Goal: Check status: Check status

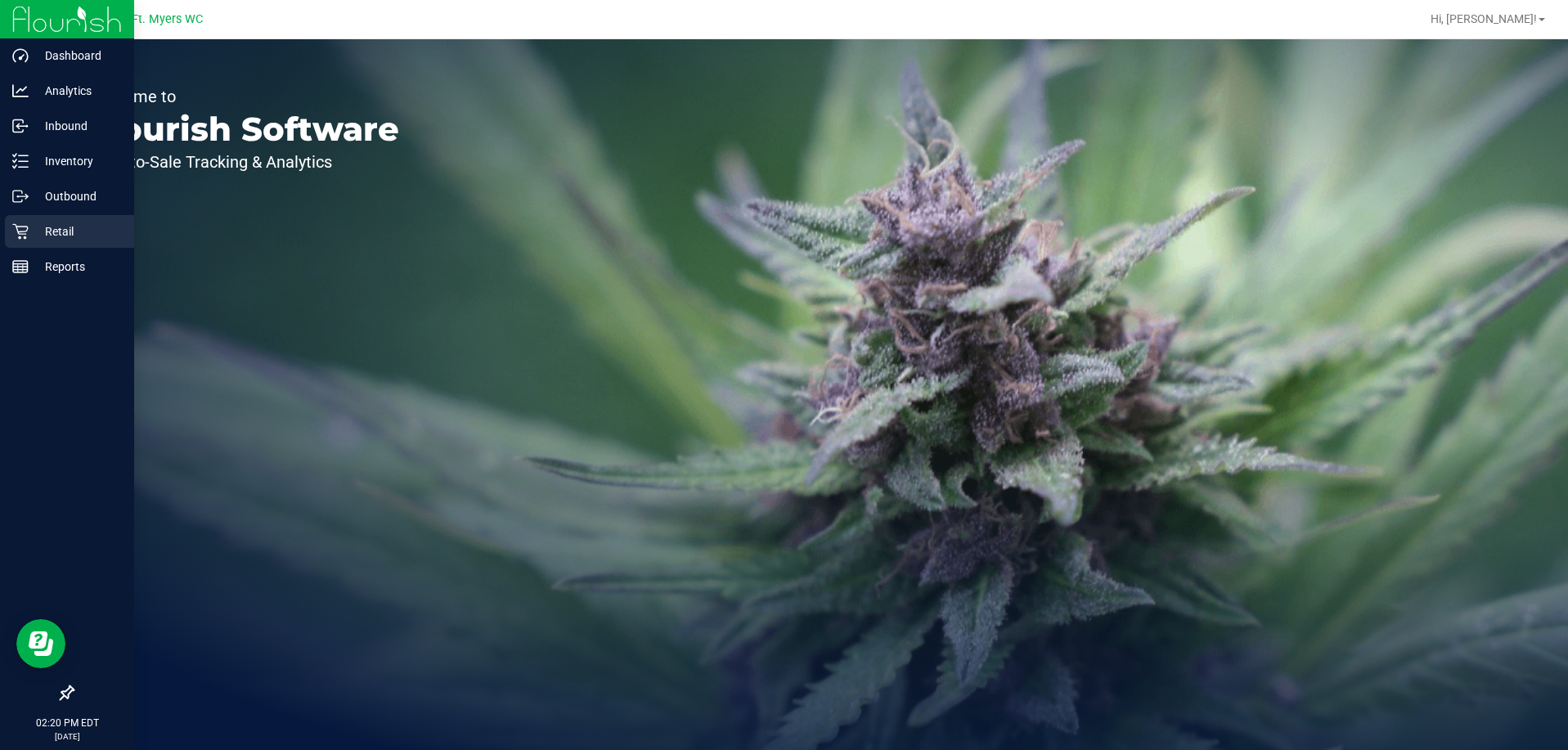
click at [48, 246] on div "Retail" at bounding box center [69, 232] width 130 height 33
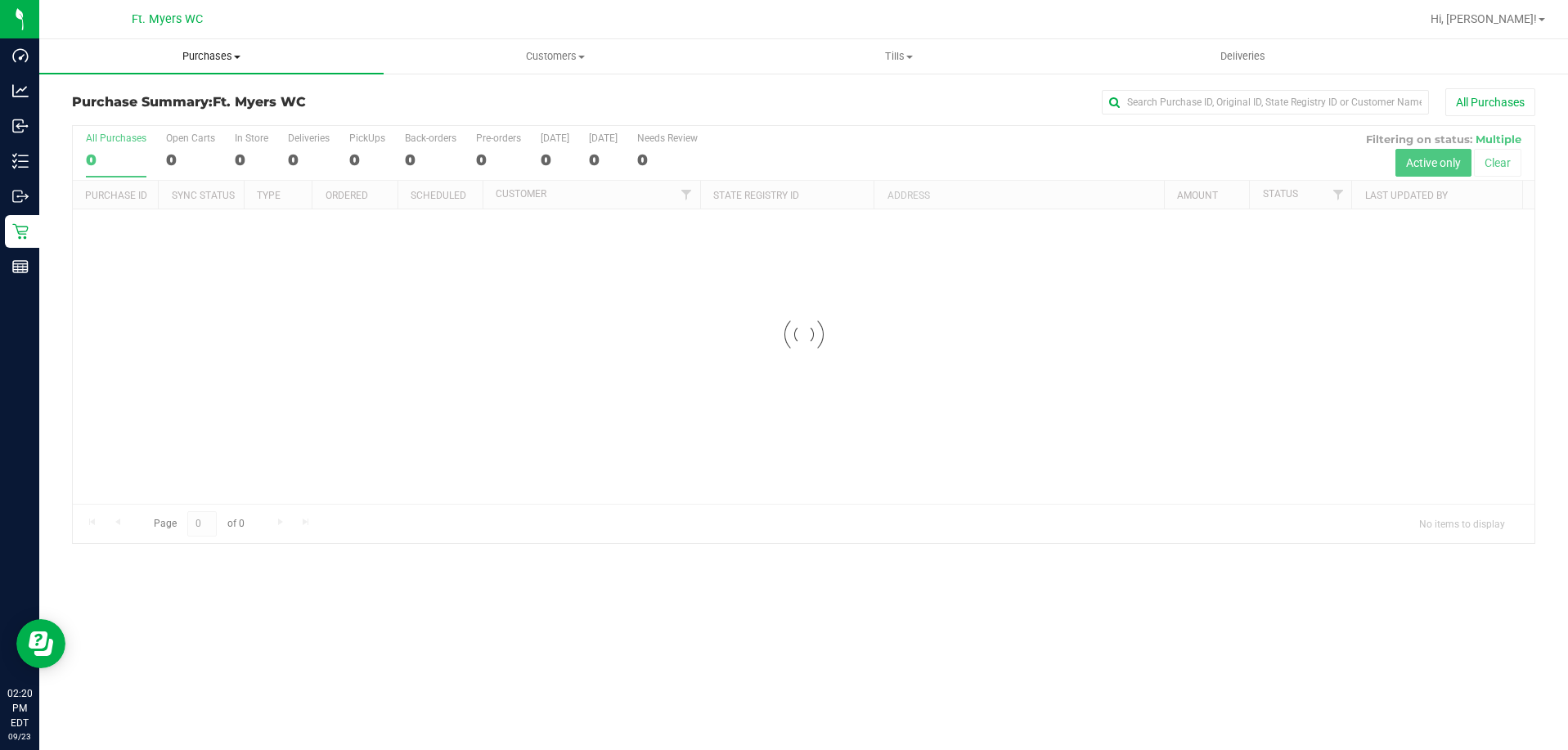
click at [249, 63] on span "Purchases" at bounding box center [211, 56] width 344 height 14
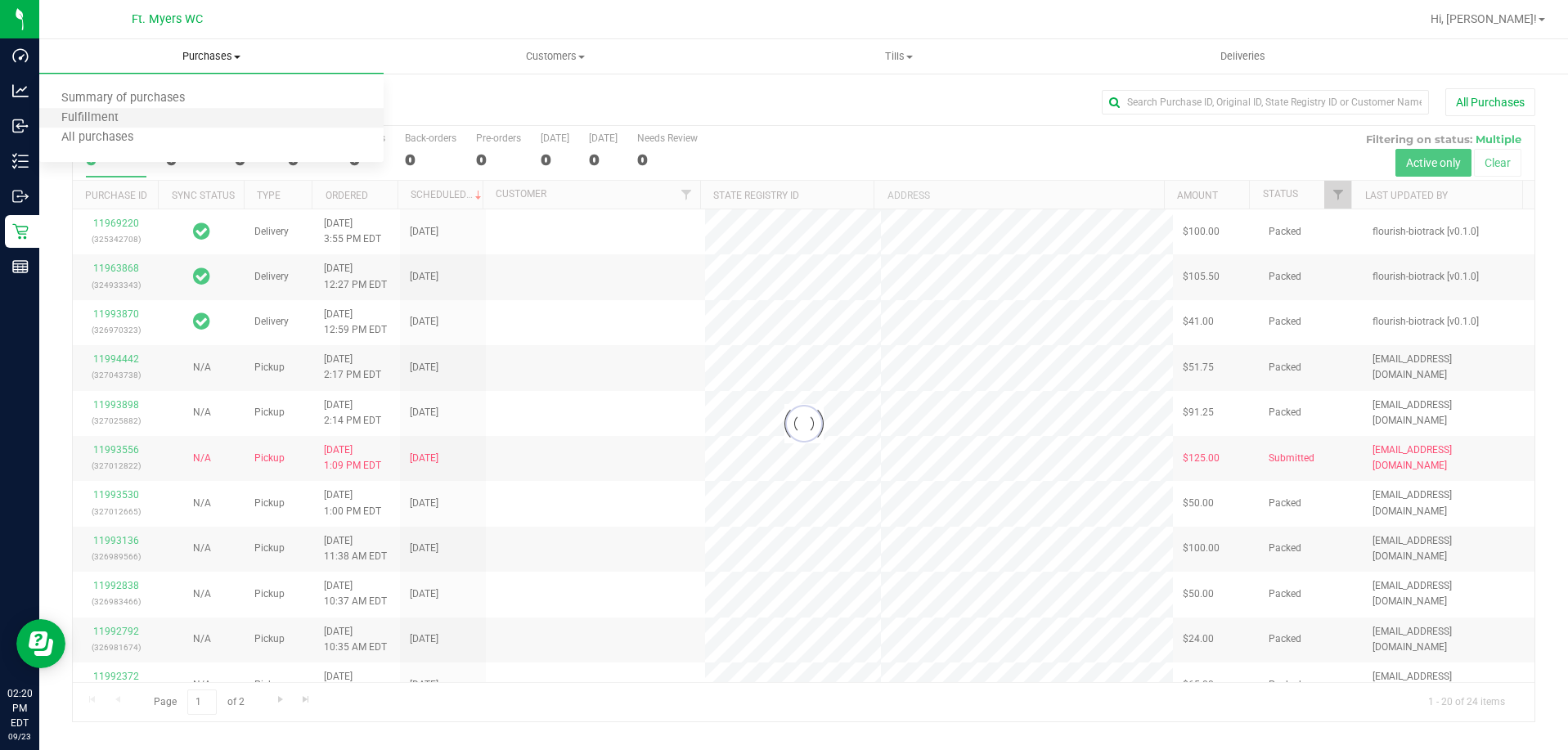
click at [249, 118] on li "Fulfillment" at bounding box center [211, 119] width 344 height 20
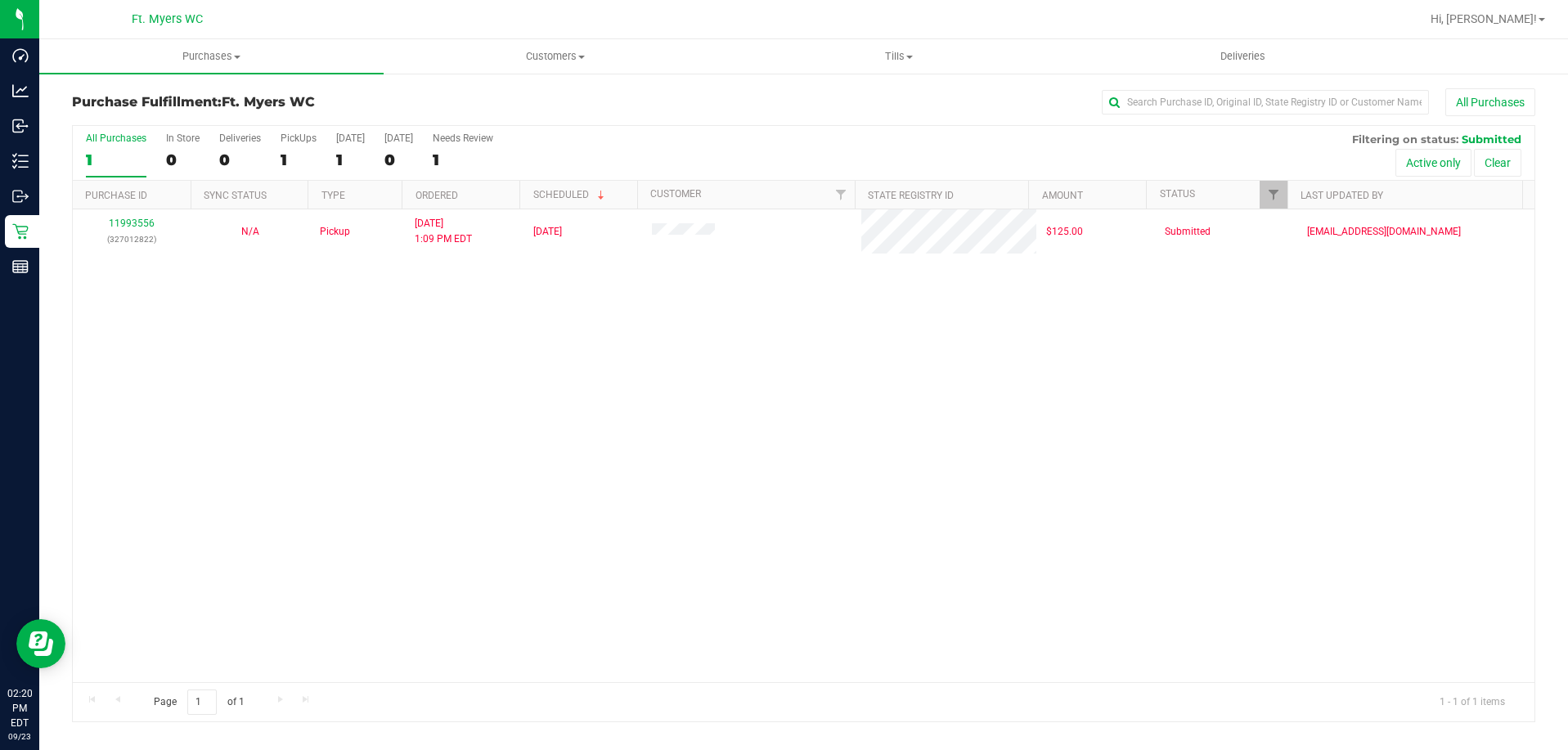
click at [120, 153] on div "1" at bounding box center [116, 159] width 61 height 19
click at [0, 0] on input "All Purchases 1" at bounding box center [0, 0] width 0 height 0
click at [188, 46] on uib-tab-heading "Purchases Summary of purchases Fulfillment All purchases" at bounding box center [211, 56] width 344 height 34
click at [166, 102] on span "Summary of purchases" at bounding box center [123, 99] width 168 height 14
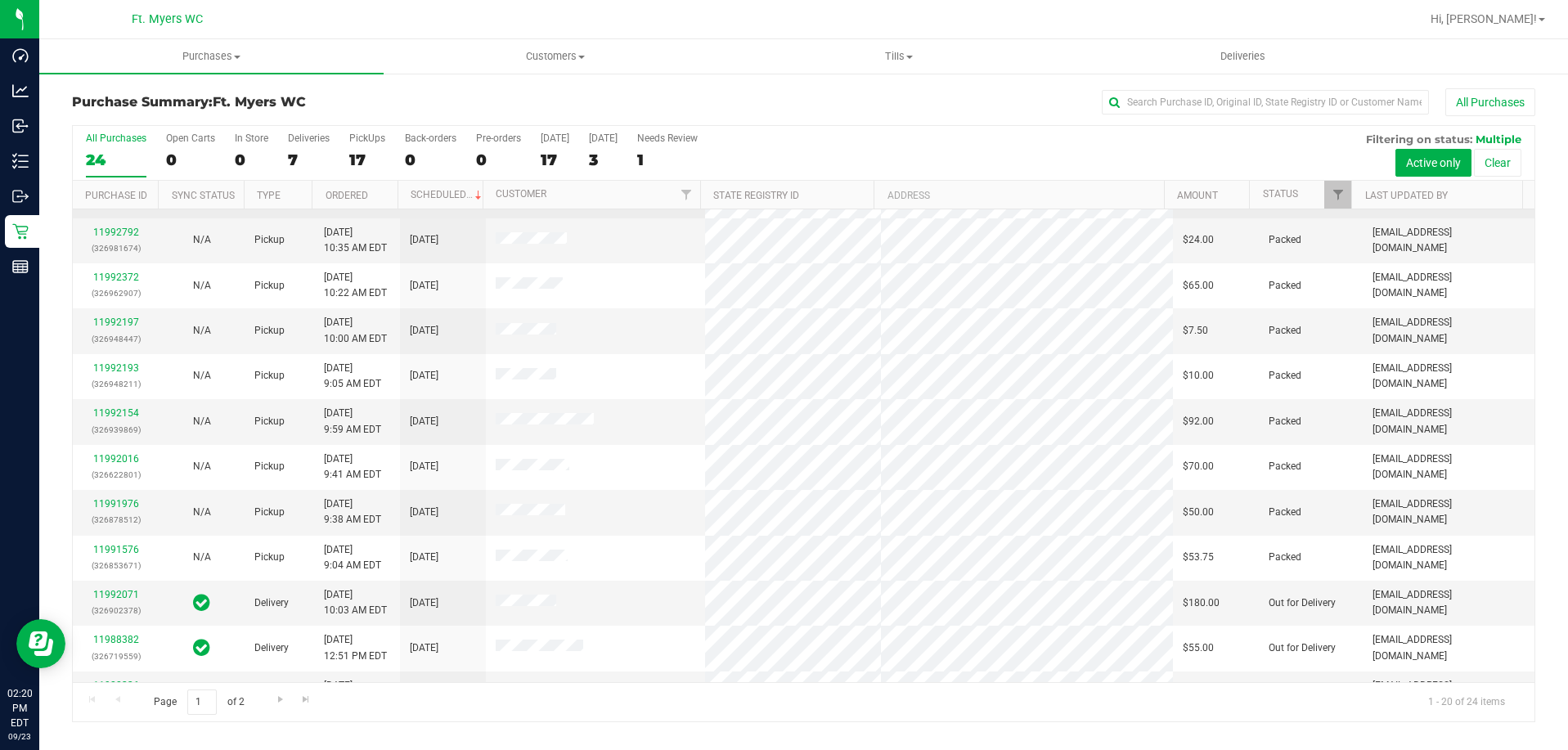
scroll to position [433, 0]
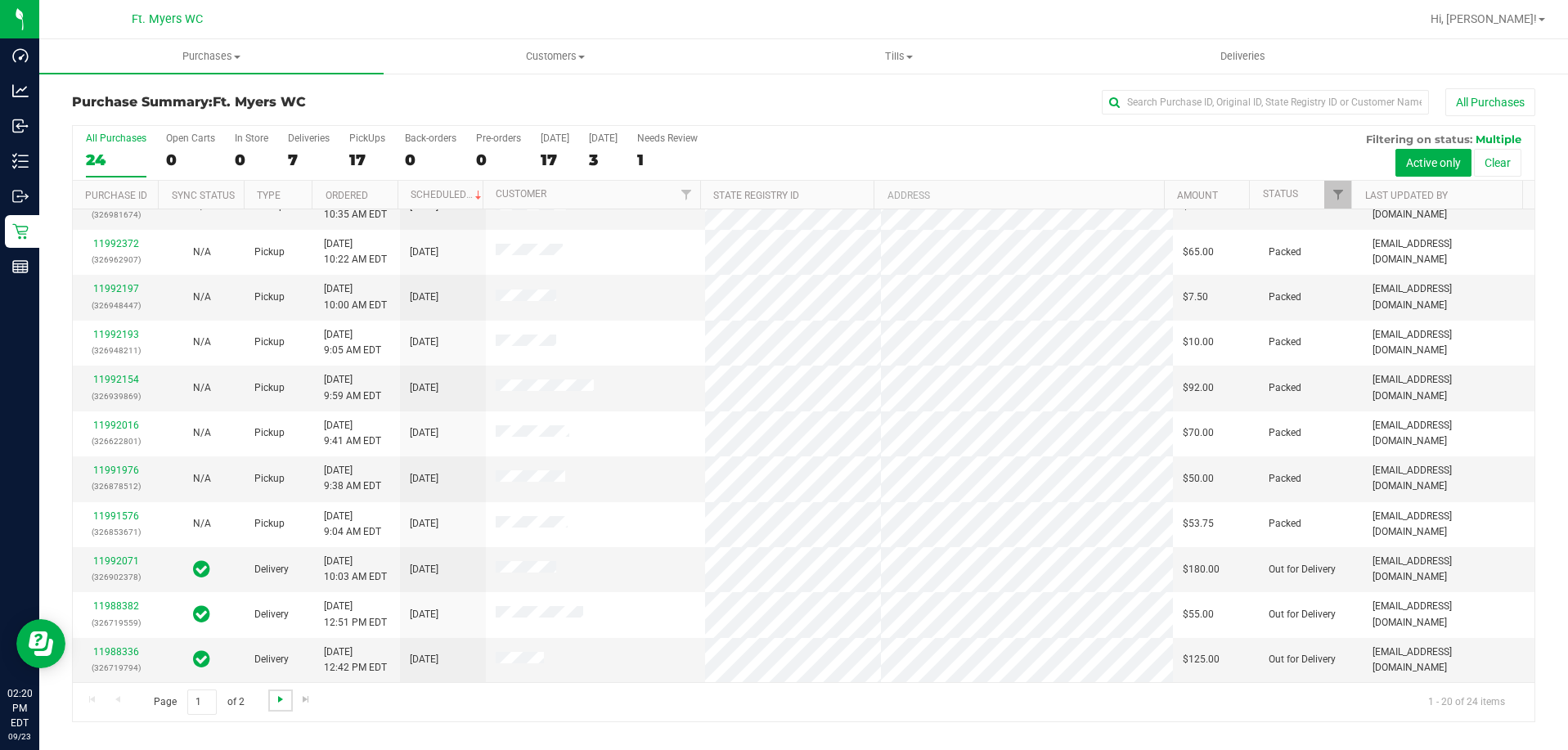
click at [282, 699] on span "Go to the next page" at bounding box center [281, 699] width 13 height 13
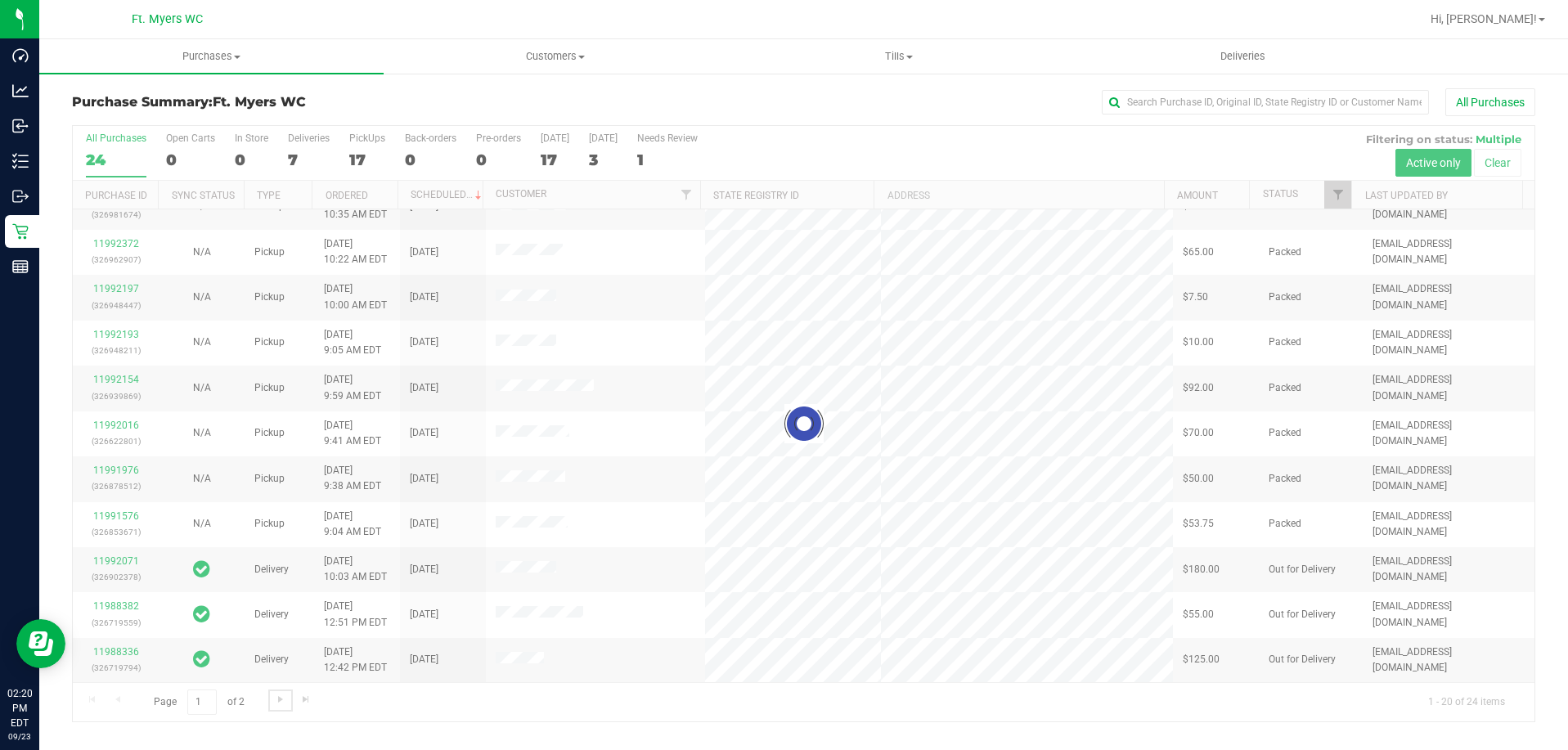
scroll to position [0, 0]
